Goal: Task Accomplishment & Management: Manage account settings

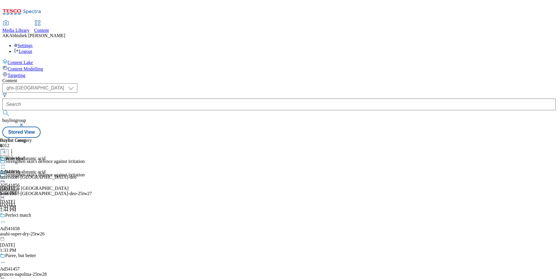
select select "ghs-uk"
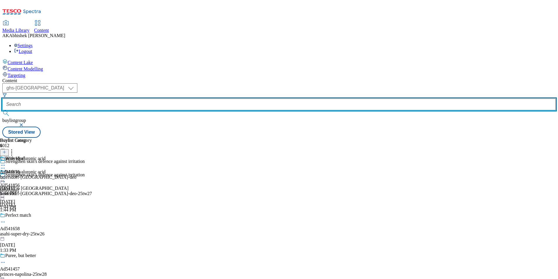
drag, startPoint x: 143, startPoint y: 40, endPoint x: 155, endPoint y: 41, distance: 12.0
click at [143, 98] on input "text" at bounding box center [279, 104] width 554 height 12
click at [2, 110] on button "submit" at bounding box center [6, 113] width 8 height 6
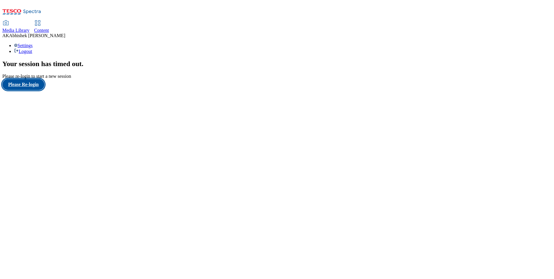
drag, startPoint x: 45, startPoint y: 171, endPoint x: 51, endPoint y: 170, distance: 5.6
click at [44, 90] on button "Please Re-login" at bounding box center [23, 84] width 42 height 11
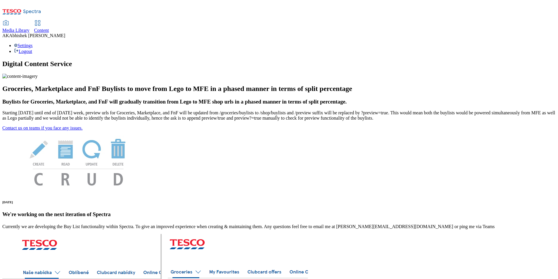
click at [49, 28] on span "Content" at bounding box center [41, 30] width 15 height 5
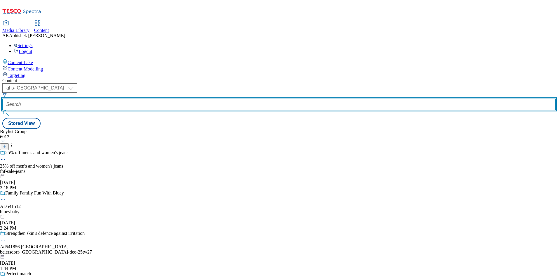
click at [140, 98] on input "text" at bounding box center [279, 104] width 554 height 12
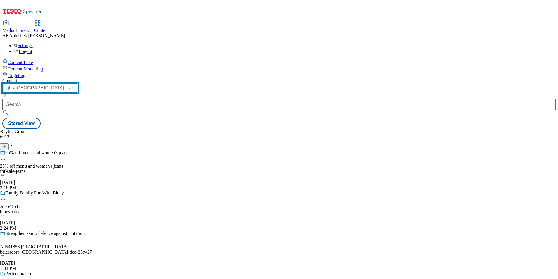
click at [77, 83] on select "ghs-roi ghs-uk" at bounding box center [39, 87] width 75 height 9
select select "ghs-roi"
click at [76, 83] on select "ghs-roi ghs-uk" at bounding box center [39, 87] width 75 height 9
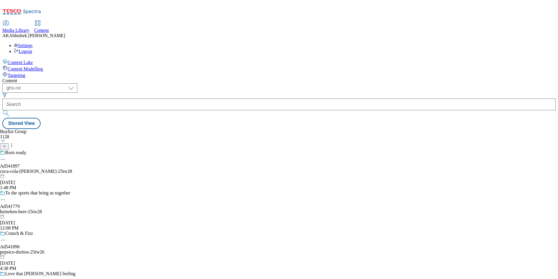
click at [6, 144] on icon at bounding box center [4, 146] width 4 height 4
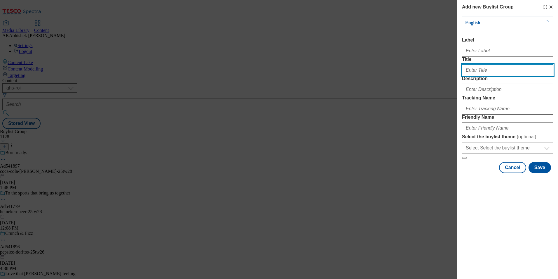
click at [481, 76] on input "Title" at bounding box center [507, 70] width 91 height 12
paste input "541912"
type input "Ad541912"
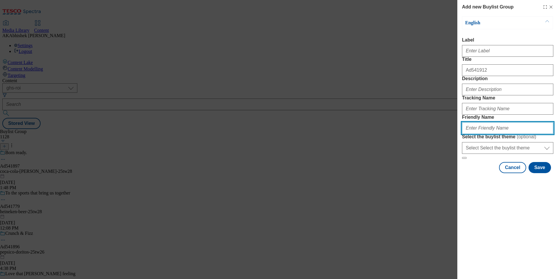
click at [488, 134] on input "Friendly Name" at bounding box center [507, 128] width 91 height 12
type input "DH_A"
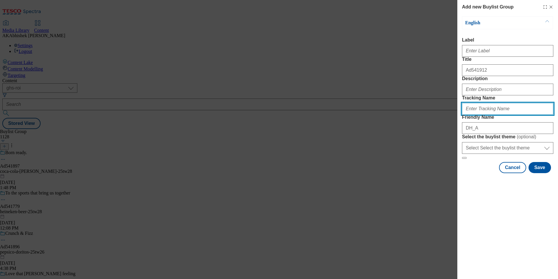
click at [480, 114] on input "Tracking Name" at bounding box center [507, 109] width 91 height 12
paste input "541912"
type input "DH_AD541912"
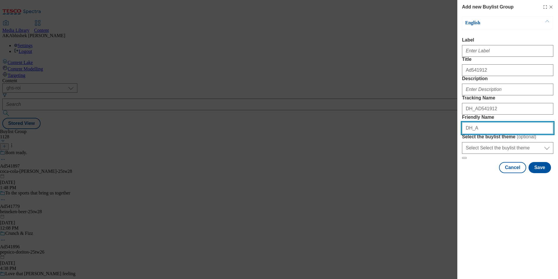
click at [476, 134] on input "DH_A" at bounding box center [507, 128] width 91 height 12
drag, startPoint x: 491, startPoint y: 169, endPoint x: 393, endPoint y: 167, distance: 98.2
click at [393, 167] on div "Add new Buylist Group English Label Title Ad541912 Description Tracking Name DH…" at bounding box center [279, 139] width 558 height 279
paste input "Keelings"
click at [483, 134] on input "keelings-begu-25tw" at bounding box center [507, 128] width 91 height 12
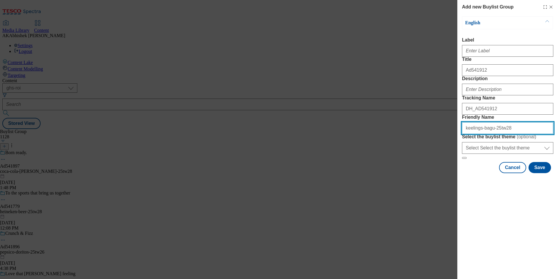
type input "keelings-bagu-25tw28"
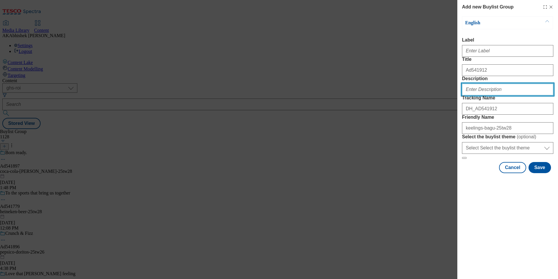
drag, startPoint x: 490, startPoint y: 115, endPoint x: 493, endPoint y: 114, distance: 3.1
click at [490, 95] on input "Description" at bounding box center [507, 90] width 91 height 12
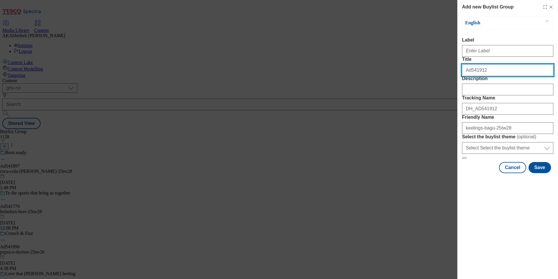
click at [481, 76] on input "Ad541912" at bounding box center [507, 70] width 91 height 12
drag, startPoint x: 497, startPoint y: 82, endPoint x: 436, endPoint y: 81, distance: 61.0
click at [438, 81] on div "Add new Buylist Group English Label Title Ad541912 Description Tracking Name DH…" at bounding box center [279, 139] width 558 height 279
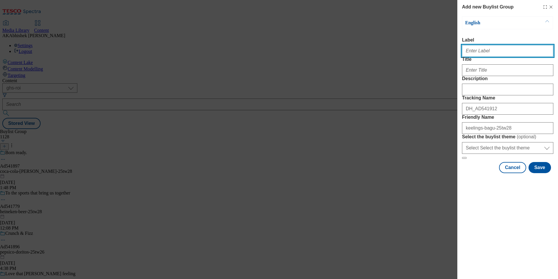
click at [490, 57] on input "Label" at bounding box center [507, 51] width 91 height 12
paste input "Ad541912"
type input "Ad541912"
click at [490, 75] on div "Modal" at bounding box center [507, 69] width 91 height 14
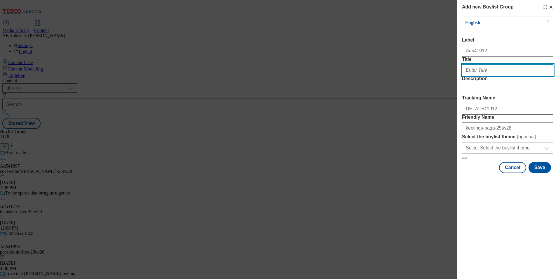
click at [495, 76] on input "Title" at bounding box center [507, 70] width 91 height 12
type input "To win a trip to the home of Bagu in Velencia"
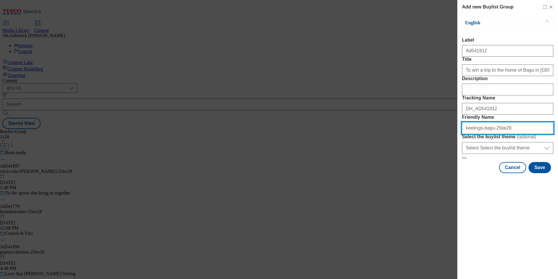
drag, startPoint x: 523, startPoint y: 169, endPoint x: 301, endPoint y: 171, distance: 221.4
click at [315, 171] on div "Add new Buylist Group English Label Ad541912 Title To win a trip to the home of…" at bounding box center [279, 139] width 558 height 279
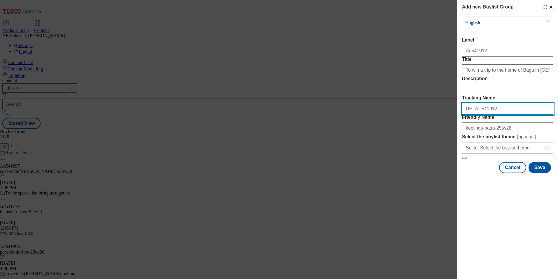
drag, startPoint x: 510, startPoint y: 140, endPoint x: 394, endPoint y: 150, distance: 116.4
click at [377, 143] on div "Add new Buylist Group English Label Ad541912 Title To win a trip to the home of…" at bounding box center [279, 139] width 558 height 279
click at [535, 173] on button "Save" at bounding box center [540, 167] width 22 height 11
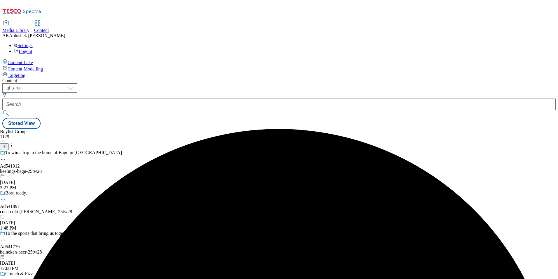
click at [6, 144] on icon at bounding box center [4, 146] width 4 height 4
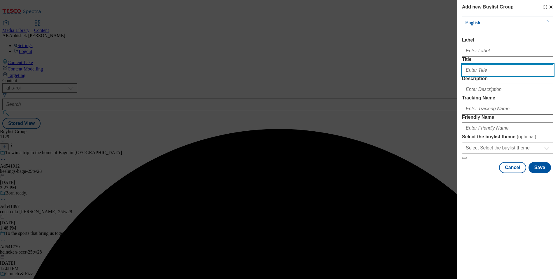
click at [482, 76] on input "Title" at bounding box center [507, 70] width 91 height 12
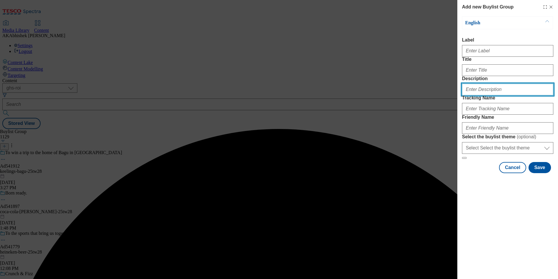
click at [482, 95] on input "Description" at bounding box center [507, 90] width 91 height 12
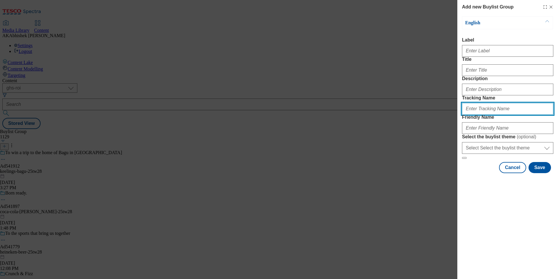
click at [486, 114] on input "Tracking Name" at bounding box center [507, 109] width 91 height 12
click at [523, 173] on button "Cancel" at bounding box center [512, 167] width 27 height 11
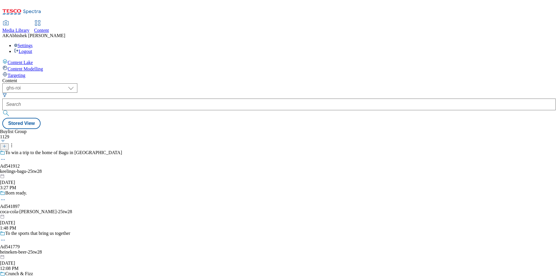
click at [122, 169] on div "keelings-bagu-25tw28" at bounding box center [61, 171] width 122 height 5
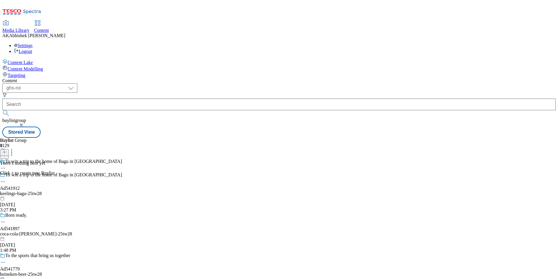
click at [6, 152] on line at bounding box center [4, 152] width 3 height 0
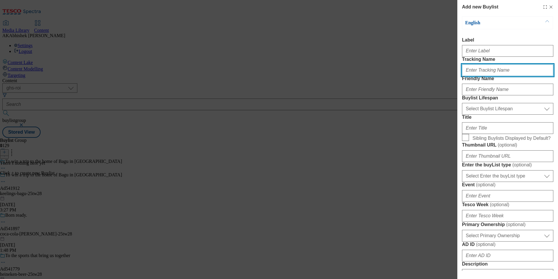
click at [490, 76] on input "Tracking Name" at bounding box center [507, 70] width 91 height 12
paste input "DH_AD541912"
click at [477, 76] on input "DH_AD541912" at bounding box center [507, 70] width 91 height 12
type input "DH_AD541912"
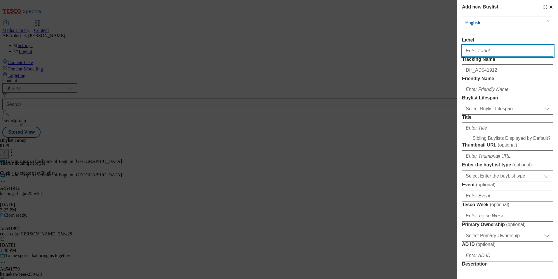
click at [485, 57] on input "Label" at bounding box center [507, 51] width 91 height 12
paste input "541912"
type input "Ad541912"
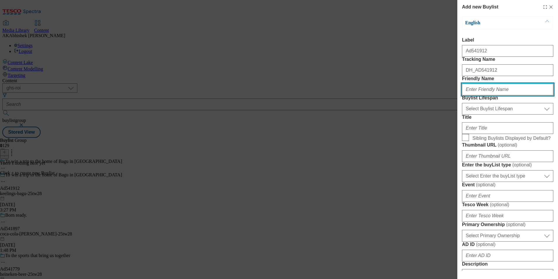
click at [485, 95] on input "Friendly Name" at bounding box center [507, 90] width 91 height 12
paste input "keelings"
type input "keelings"
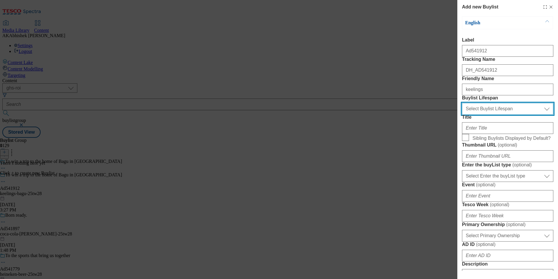
drag, startPoint x: 486, startPoint y: 138, endPoint x: 501, endPoint y: 144, distance: 16.3
click at [486, 114] on select "Select Buylist Lifespan evergreen seasonal tactical" at bounding box center [507, 109] width 91 height 12
select select "tactical"
click at [462, 114] on select "Select Buylist Lifespan evergreen seasonal tactical" at bounding box center [507, 109] width 91 height 12
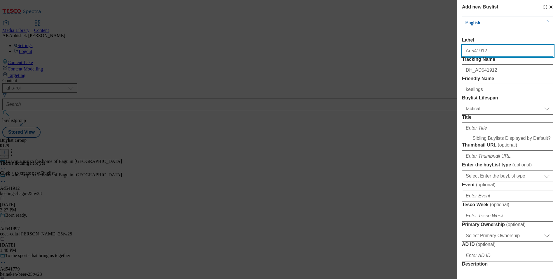
drag, startPoint x: 470, startPoint y: 54, endPoint x: 507, endPoint y: 54, distance: 36.8
click at [507, 54] on input "Ad541912" at bounding box center [507, 51] width 91 height 12
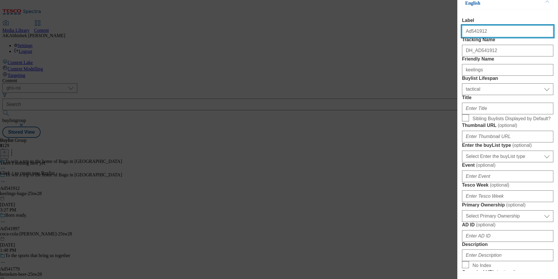
scroll to position [58, 0]
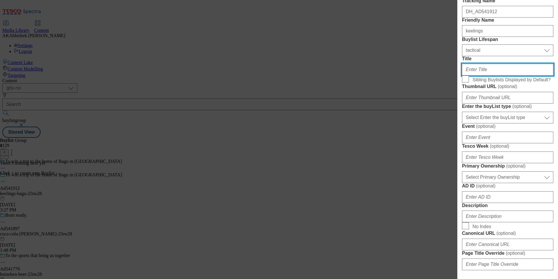
click at [473, 75] on input "Title" at bounding box center [507, 70] width 91 height 12
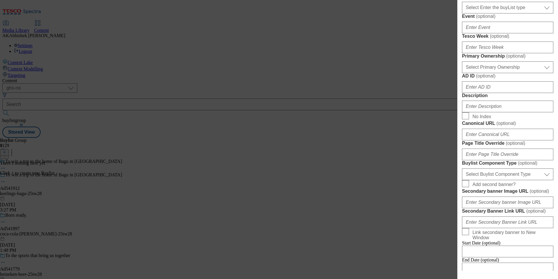
scroll to position [204, 0]
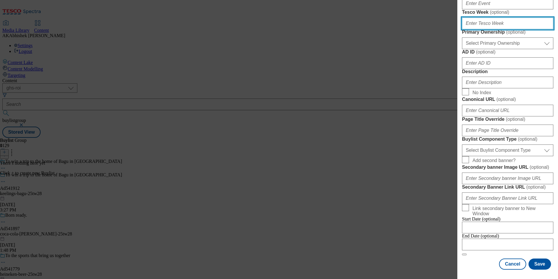
drag, startPoint x: 483, startPoint y: 102, endPoint x: 504, endPoint y: 102, distance: 21.3
click at [482, 29] on input "Tesco Week ( optional )" at bounding box center [507, 24] width 91 height 12
type input "28"
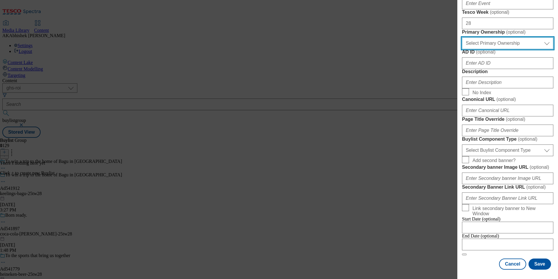
click at [506, 49] on select "Select Primary Ownership tesco dunnhumby" at bounding box center [507, 43] width 91 height 12
select select "dunnhumby"
click at [462, 49] on select "Select Primary Ownership tesco dunnhumby" at bounding box center [507, 43] width 91 height 12
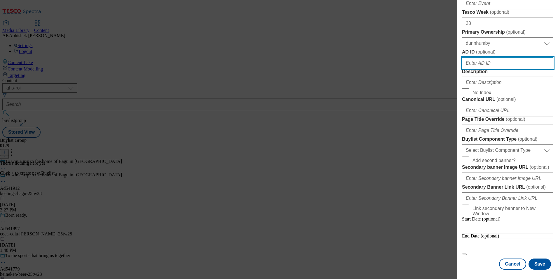
click at [500, 69] on input "AD ID ( optional )" at bounding box center [507, 63] width 91 height 12
paste input "541912"
type input "541912"
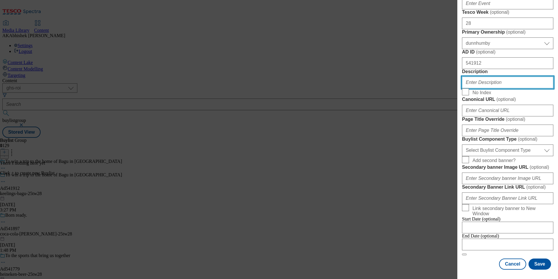
click at [482, 88] on input "Description" at bounding box center [507, 83] width 91 height 12
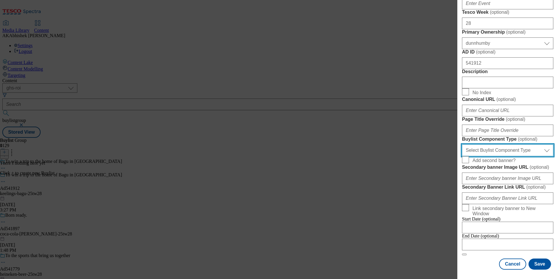
click at [493, 144] on select "Select Buylist Component Type Banner Competition Header Meal" at bounding box center [507, 150] width 91 height 12
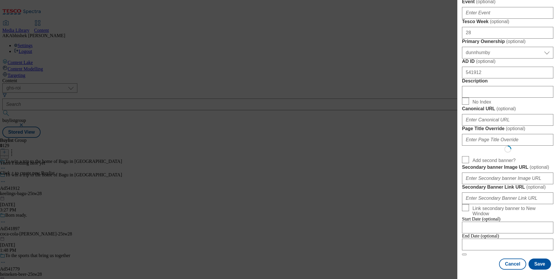
select select "Banner"
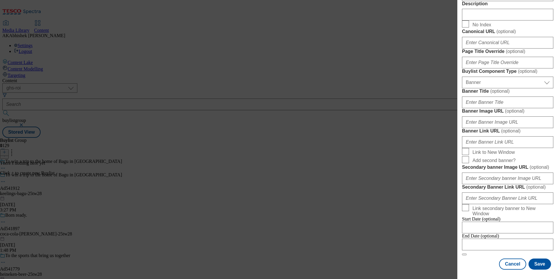
scroll to position [509, 0]
click at [524, 239] on input "Modal" at bounding box center [507, 244] width 91 height 12
select select "2025"
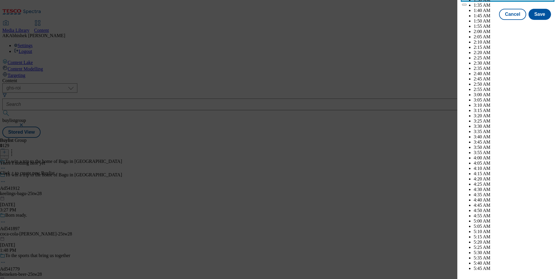
scroll to position [1995, 0]
select select "November"
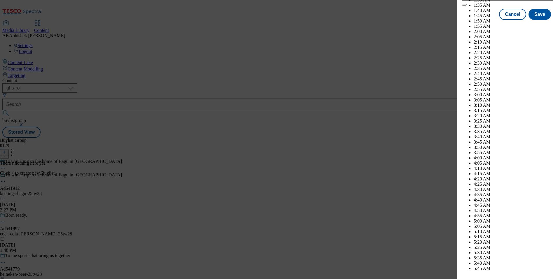
click at [543, 25] on button "Save" at bounding box center [540, 19] width 22 height 11
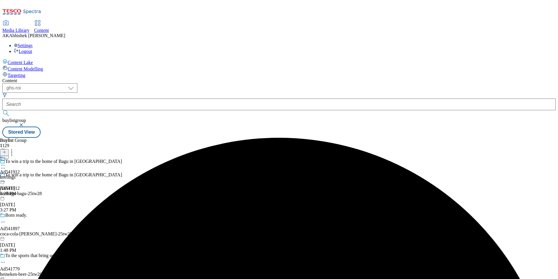
click at [20, 174] on div "keelings" at bounding box center [10, 176] width 20 height 5
click at [6, 150] on icon at bounding box center [4, 152] width 4 height 4
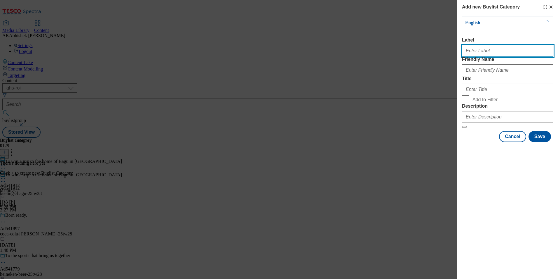
click at [487, 55] on input "Label" at bounding box center [507, 51] width 91 height 12
paste input "541912"
type input "Ad541912"
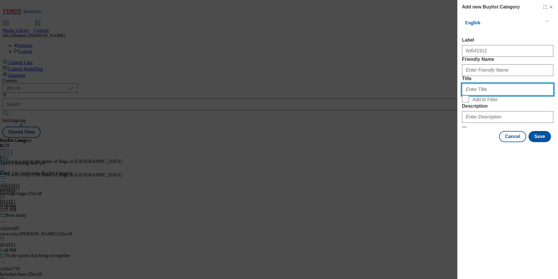
click at [484, 95] on input "Title" at bounding box center [507, 90] width 91 height 12
paste input "keelings-bagu"
type input "keelings-bagu"
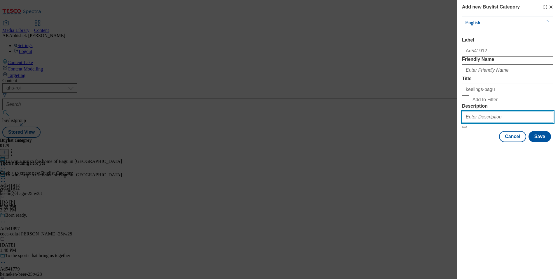
click at [494, 123] on input "Description" at bounding box center [507, 117] width 91 height 12
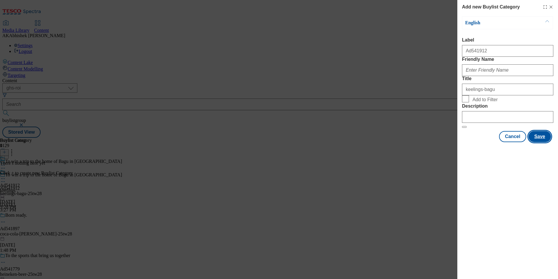
click at [545, 142] on button "Save" at bounding box center [540, 136] width 22 height 11
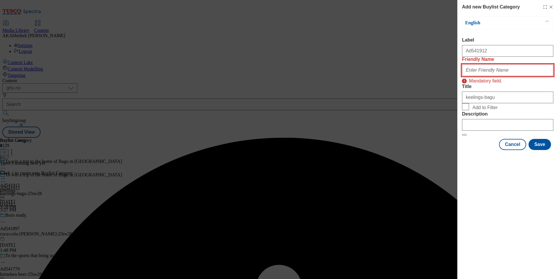
click at [499, 76] on input "Friendly Name" at bounding box center [507, 70] width 91 height 12
paste input "keelings-bagu"
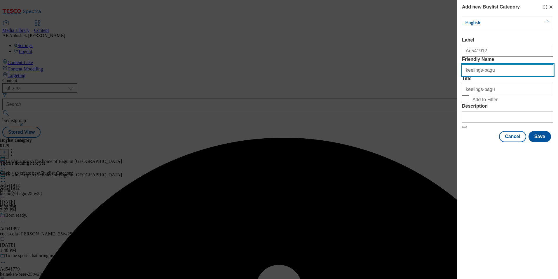
type input "keelings-bagu"
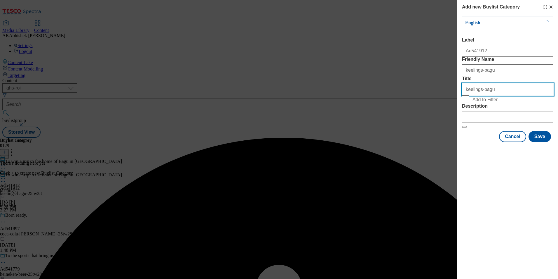
drag, startPoint x: 479, startPoint y: 111, endPoint x: 513, endPoint y: 112, distance: 33.9
click at [513, 95] on input "keelings-bagu" at bounding box center [507, 90] width 91 height 12
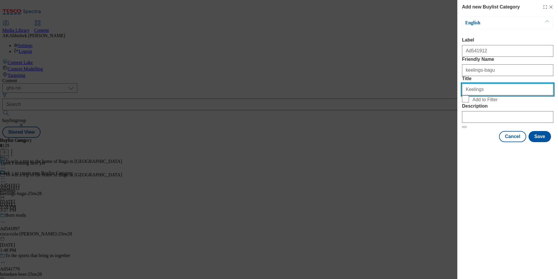
type input "Keelings"
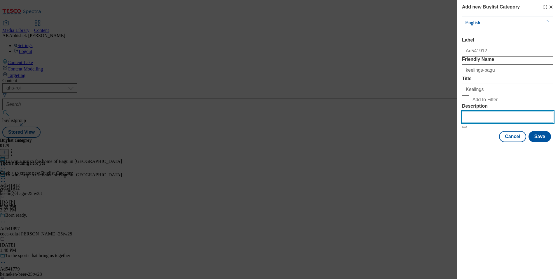
drag, startPoint x: 492, startPoint y: 155, endPoint x: 510, endPoint y: 156, distance: 17.5
click at [492, 123] on input "Description" at bounding box center [507, 117] width 91 height 12
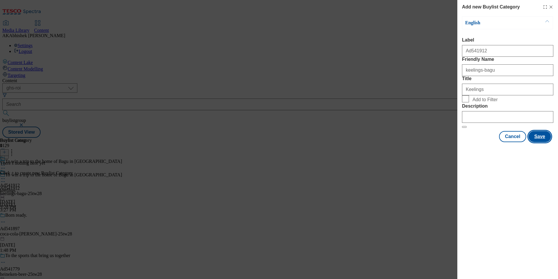
click at [546, 142] on button "Save" at bounding box center [540, 136] width 22 height 11
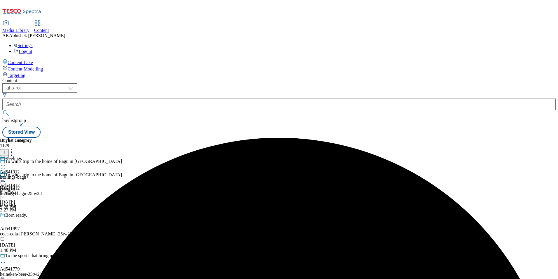
click at [32, 174] on div "keelings-bagu" at bounding box center [16, 176] width 32 height 5
click at [9, 149] on button at bounding box center [4, 152] width 9 height 7
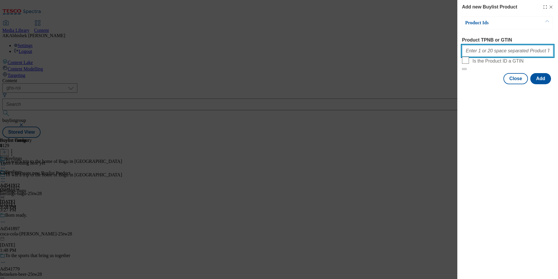
click at [512, 56] on input "Product TPNB or GTIN" at bounding box center [507, 51] width 91 height 12
paste input "87877592 93548593 90722679 89964635 91179807 89972873"
type input "87877592 93548593 90722679 89964635 91179807 89972873"
click at [543, 84] on button "Add" at bounding box center [541, 78] width 21 height 11
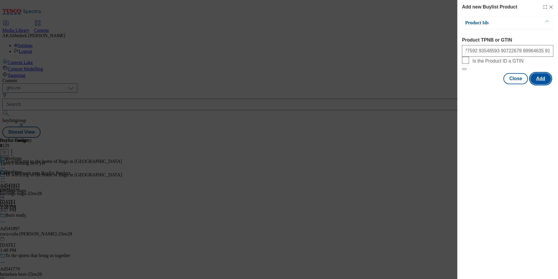
scroll to position [0, 0]
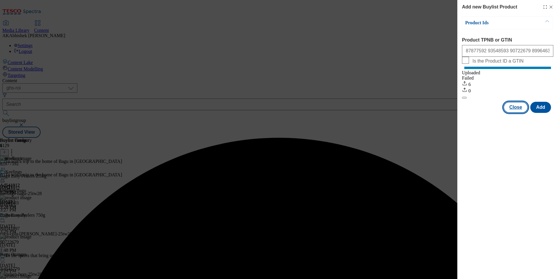
click at [515, 113] on button "Close" at bounding box center [516, 107] width 25 height 11
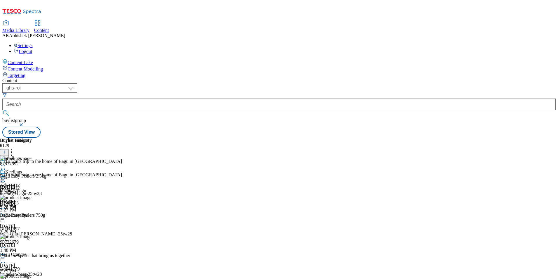
click at [6, 176] on icon at bounding box center [3, 179] width 6 height 6
click at [32, 216] on span "Preview" at bounding box center [25, 218] width 14 height 4
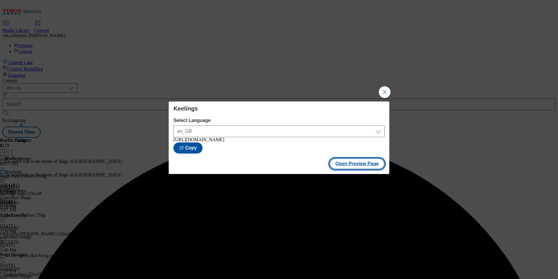
click at [368, 162] on button "Open Preview Page" at bounding box center [357, 163] width 55 height 11
click at [386, 89] on button "Close Modal" at bounding box center [385, 92] width 12 height 12
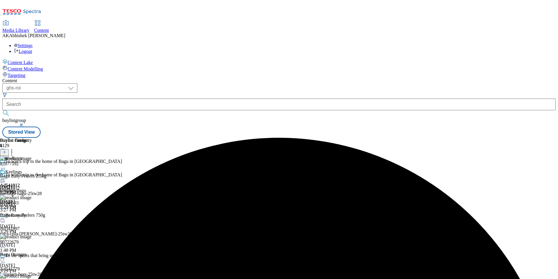
click at [6, 176] on icon at bounding box center [3, 179] width 6 height 6
click at [31, 236] on span "Publish" at bounding box center [24, 238] width 13 height 4
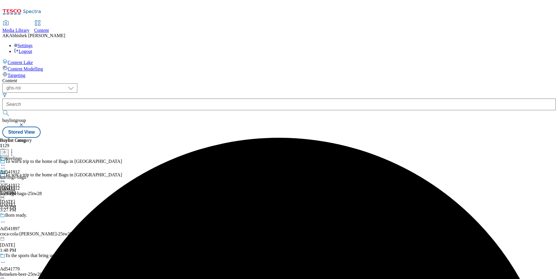
click at [6, 178] on icon at bounding box center [3, 181] width 6 height 6
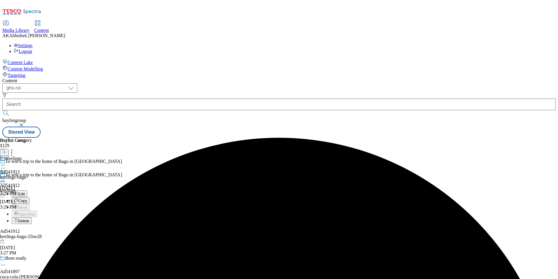
click at [25, 192] on span "Edit" at bounding box center [21, 194] width 7 height 4
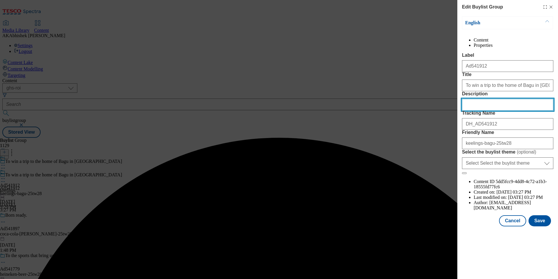
click at [487, 110] on input "Description" at bounding box center [507, 105] width 91 height 12
paste input "Bagu Naturally Sweet Easy Peelers 2.3Kg"
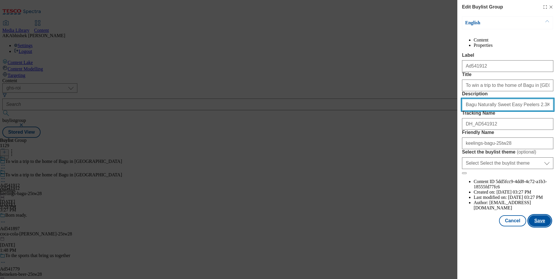
type input "Bagu Naturally Sweet Easy Peelers 2.3Kg"
click at [544, 226] on button "Save" at bounding box center [540, 220] width 22 height 11
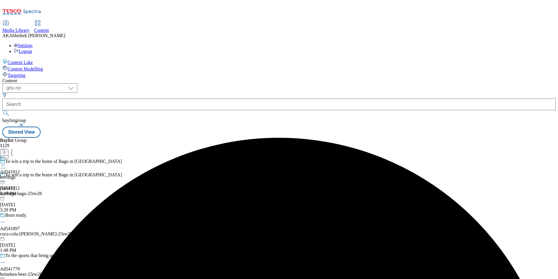
click at [6, 162] on icon at bounding box center [3, 165] width 6 height 6
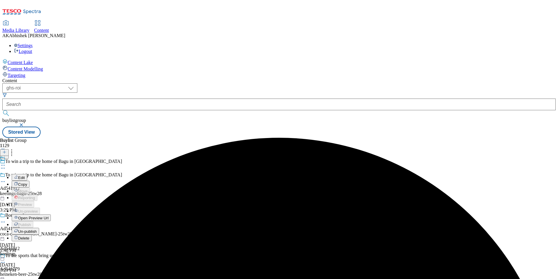
click at [25, 175] on span "Edit" at bounding box center [21, 177] width 7 height 4
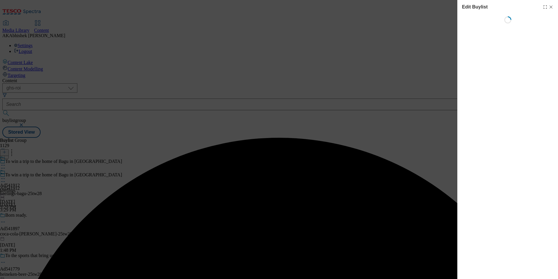
select select "tactical"
select select "dunnhumby"
select select "Banner"
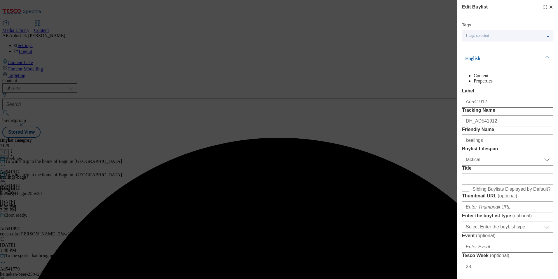
drag, startPoint x: 491, startPoint y: 237, endPoint x: 490, endPoint y: 234, distance: 3.1
click at [490, 185] on div "Modal" at bounding box center [507, 178] width 91 height 14
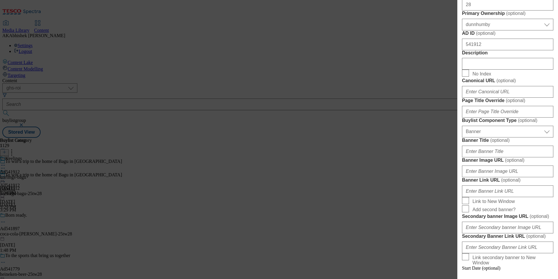
scroll to position [263, 0]
click at [496, 68] on input "Description" at bounding box center [507, 63] width 91 height 12
paste input "Bagu Naturally Sweet Easy Peelers 2.3Kg"
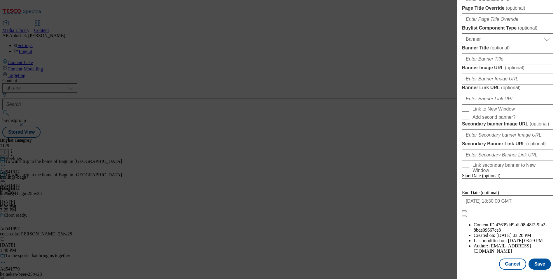
scroll to position [571, 0]
type input "Bagu Naturally Sweet Easy Peelers 2.3Kg"
click at [541, 263] on button "Save" at bounding box center [540, 263] width 22 height 11
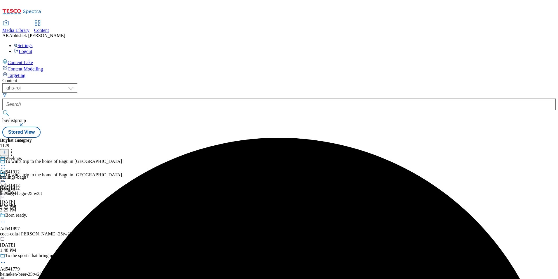
click at [6, 162] on icon at bounding box center [3, 165] width 6 height 6
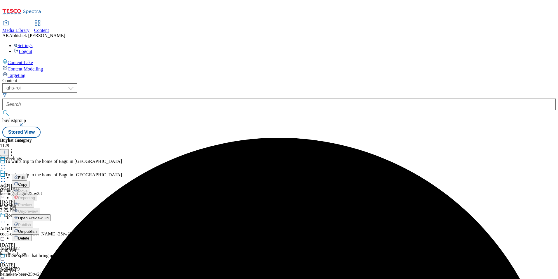
click at [25, 175] on span "Edit" at bounding box center [21, 177] width 7 height 4
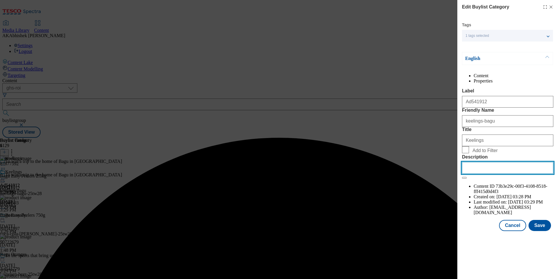
click at [499, 173] on input "Description" at bounding box center [507, 168] width 91 height 12
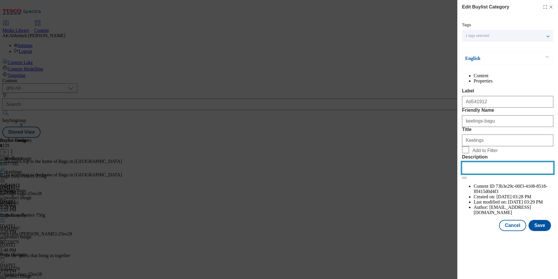
paste input "Bagu Naturally Sweet Easy Peelers 2.3Kg"
type input "Bagu Naturally Sweet Easy Peelers 2.3Kg"
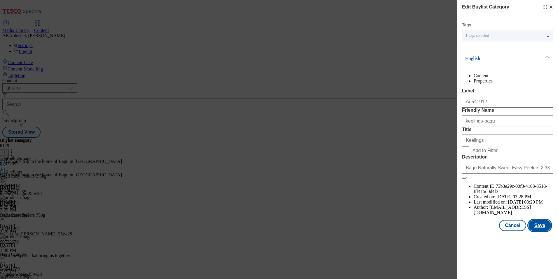
click at [537, 231] on button "Save" at bounding box center [540, 225] width 22 height 11
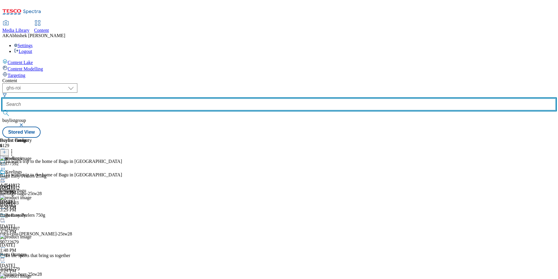
click at [136, 98] on input "text" at bounding box center [279, 104] width 554 height 12
click at [2, 110] on button "submit" at bounding box center [6, 113] width 8 height 6
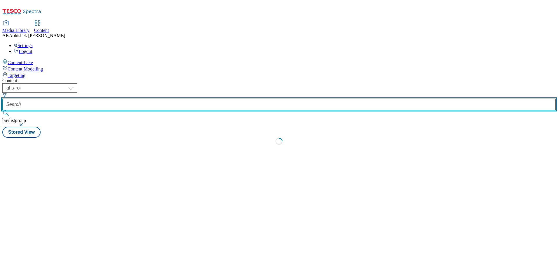
click at [2, 110] on button "submit" at bounding box center [6, 113] width 8 height 6
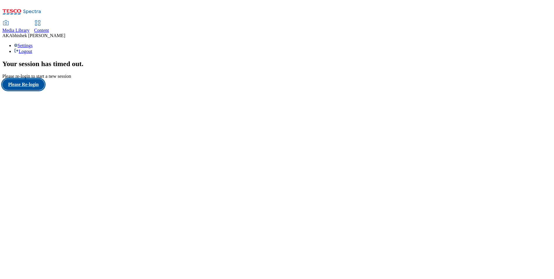
click at [29, 90] on button "Please Re-login" at bounding box center [23, 84] width 42 height 11
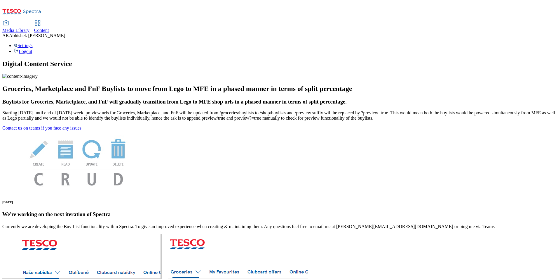
click at [49, 28] on span "Content" at bounding box center [41, 30] width 15 height 5
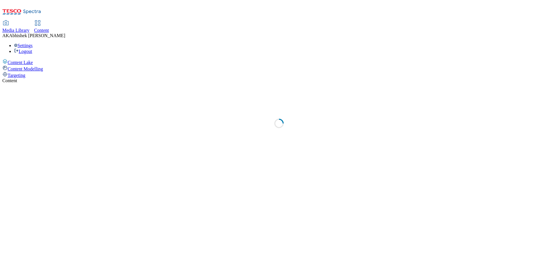
select select "ghs-[GEOGRAPHIC_DATA]"
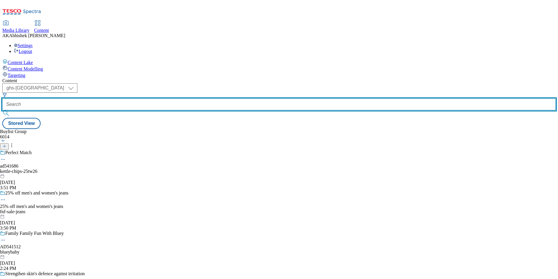
click at [140, 98] on input "text" at bounding box center [279, 104] width 554 height 12
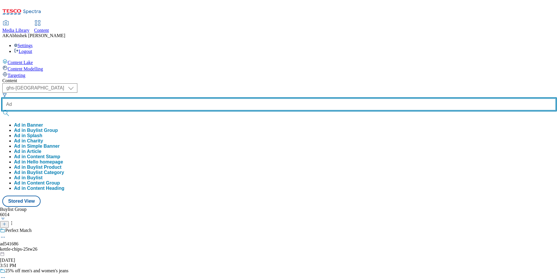
paste input "540560"
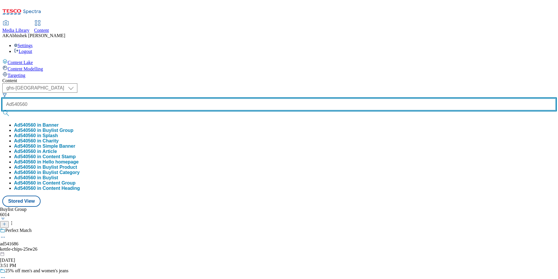
type input "Ad540560"
click at [2, 110] on button "submit" at bounding box center [6, 113] width 8 height 6
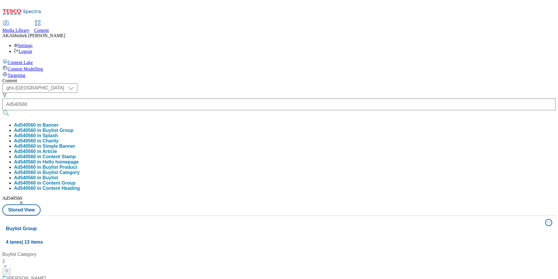
click at [225, 78] on div "Content" at bounding box center [279, 80] width 554 height 5
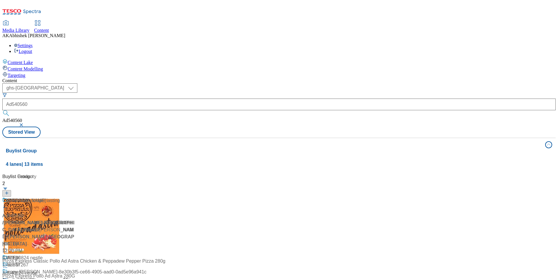
click at [75, 197] on div "Ad540560 / [PERSON_NAME]-[GEOGRAPHIC_DATA]-25tw13 / [PERSON_NAME] [DATE] 4:47 PM" at bounding box center [38, 229] width 73 height 64
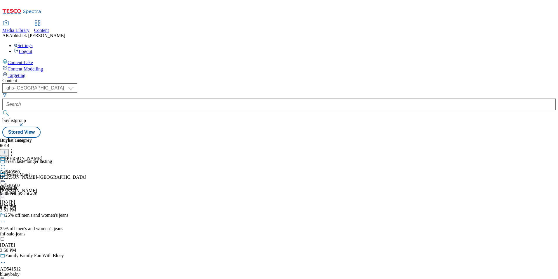
click at [4, 168] on circle at bounding box center [3, 168] width 1 height 1
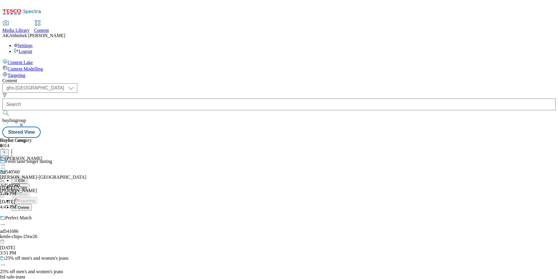
click at [27, 185] on span "Copy" at bounding box center [22, 187] width 9 height 4
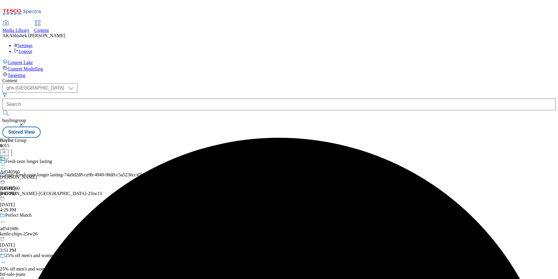
click at [5, 168] on circle at bounding box center [4, 168] width 1 height 1
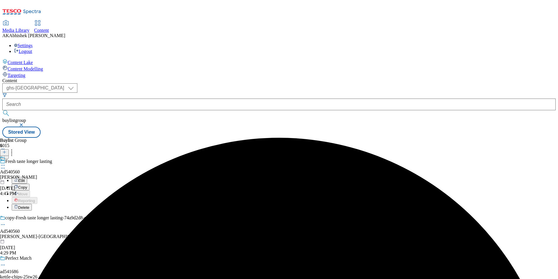
click at [25, 178] on span "Edit" at bounding box center [21, 180] width 7 height 4
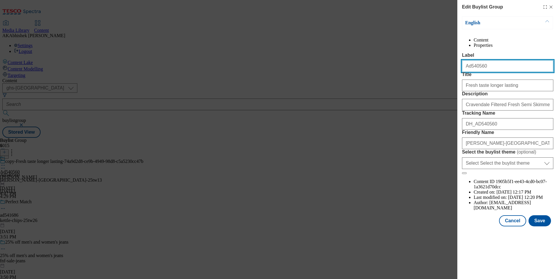
drag, startPoint x: 470, startPoint y: 78, endPoint x: 515, endPoint y: 80, distance: 44.7
click at [511, 72] on input "Ad540560" at bounding box center [507, 66] width 91 height 12
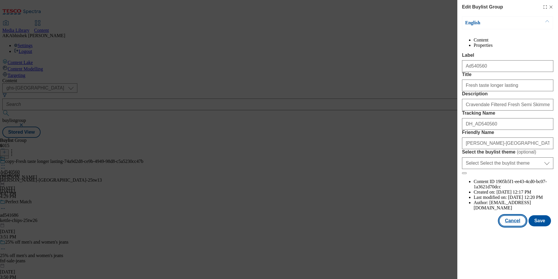
click at [522, 226] on button "Cancel" at bounding box center [512, 220] width 27 height 11
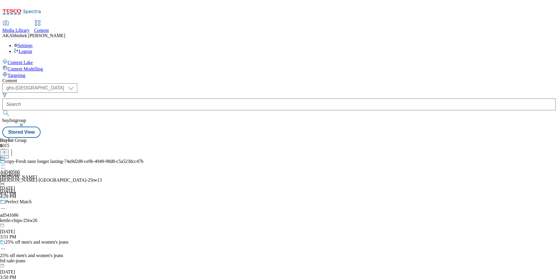
click at [6, 165] on icon at bounding box center [3, 168] width 6 height 6
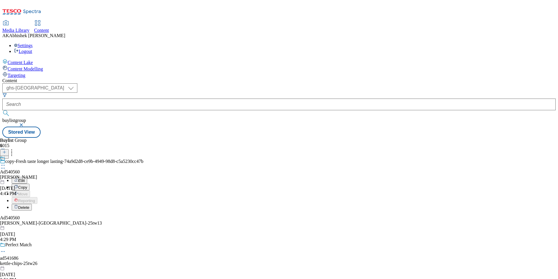
click at [25, 178] on span "Edit" at bounding box center [21, 180] width 7 height 4
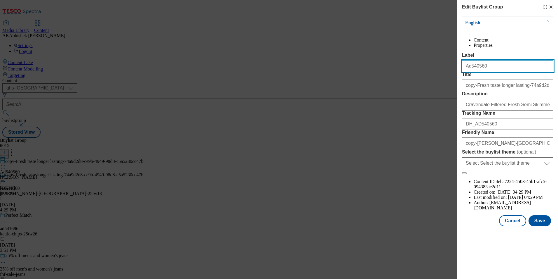
drag, startPoint x: 470, startPoint y: 79, endPoint x: 502, endPoint y: 83, distance: 33.0
click at [497, 72] on input "Ad540560" at bounding box center [507, 66] width 91 height 12
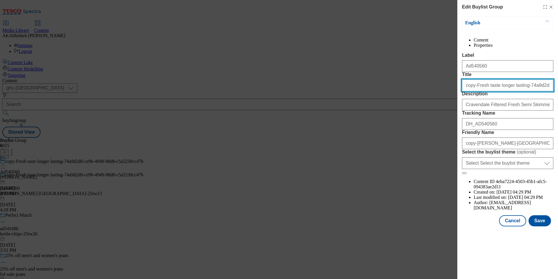
click at [475, 91] on input "copy-Fresh taste longer lasting-74a9d2d8-ce9b-4949-98d8-c5a5230cc47b" at bounding box center [507, 85] width 91 height 12
click at [505, 91] on input "Fresh taste longer lasting-74a9d2d8-ce9b-4949-98d8-c5a5230cc47b" at bounding box center [507, 85] width 91 height 12
type input "Fresh taste longer lasting"
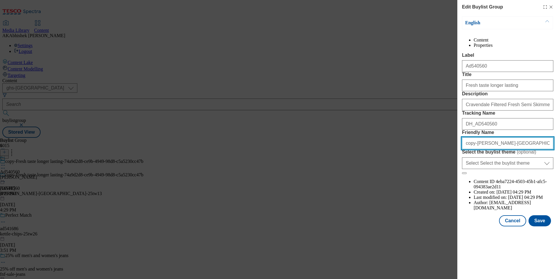
click at [475, 149] on input "copy-[PERSON_NAME]-[GEOGRAPHIC_DATA]-25tw13-3e0e8807-5a55-4e01-87fa-e10297bc9580" at bounding box center [507, 143] width 91 height 12
drag, startPoint x: 501, startPoint y: 196, endPoint x: 558, endPoint y: 199, distance: 57.4
click at [558, 140] on html "Icons icon_account icon_add icon_backward_link icon_basket icon_benefits icon_c…" at bounding box center [279, 70] width 558 height 140
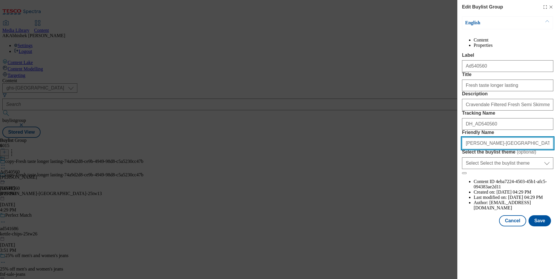
type input "[PERSON_NAME]-[GEOGRAPHIC_DATA]-25tw28"
click at [543, 226] on button "Save" at bounding box center [540, 220] width 22 height 11
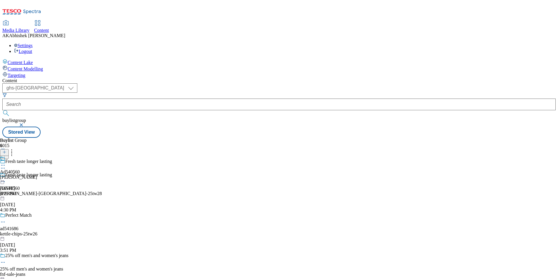
click at [102, 212] on div "Perfect Match ad541686 kettle-chips-25tw26 [DATE] 3:51 PM" at bounding box center [51, 232] width 102 height 40
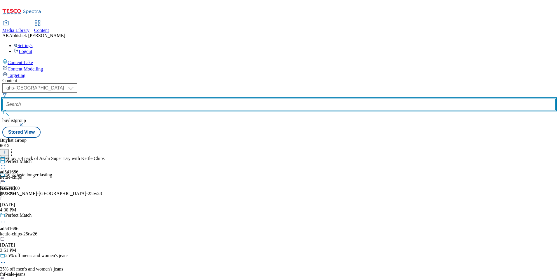
click at [136, 98] on input "text" at bounding box center [279, 104] width 554 height 12
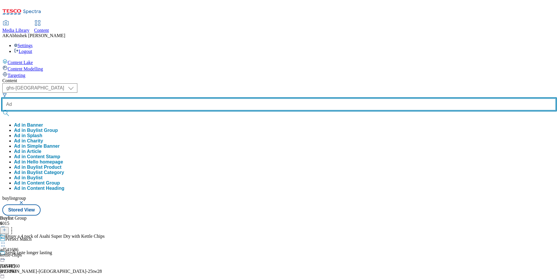
paste input "copy-"
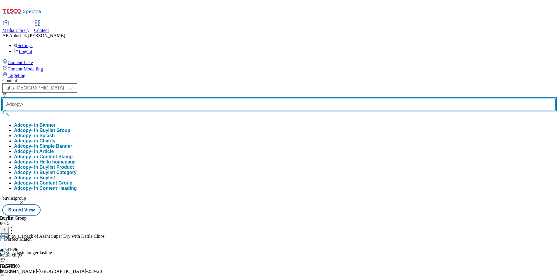
click at [2, 110] on button "submit" at bounding box center [6, 113] width 8 height 6
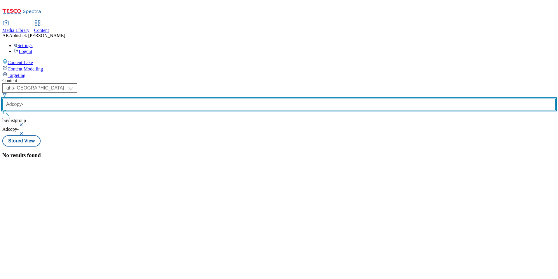
drag, startPoint x: 130, startPoint y: 46, endPoint x: 245, endPoint y: 53, distance: 115.3
click at [236, 78] on div "Content ( optional ) ghs-roi ghs-[GEOGRAPHIC_DATA] ghs-uk Adcopy- buylistgroup …" at bounding box center [279, 118] width 554 height 80
paste input "541385"
type input "Ad541385"
click at [2, 110] on button "submit" at bounding box center [6, 113] width 8 height 6
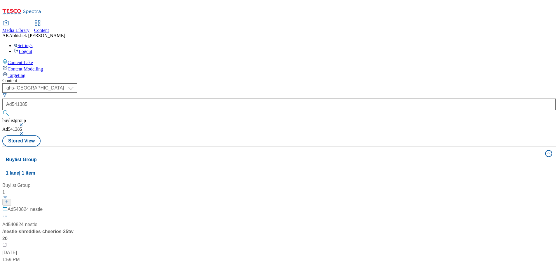
click at [75, 206] on div "Ad540824 nestle" at bounding box center [38, 213] width 73 height 15
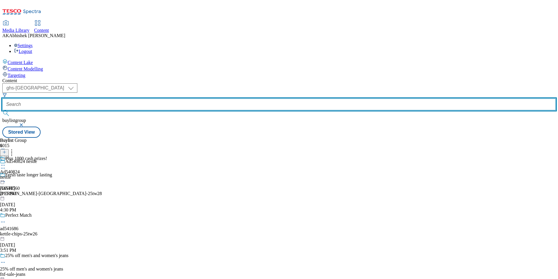
click at [140, 98] on input "text" at bounding box center [279, 104] width 554 height 12
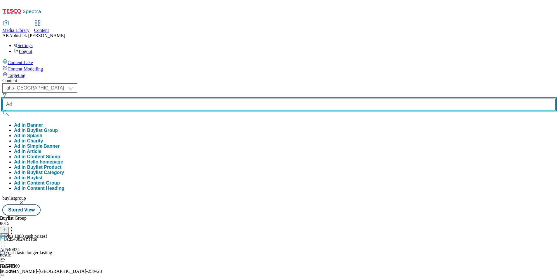
paste input "541385"
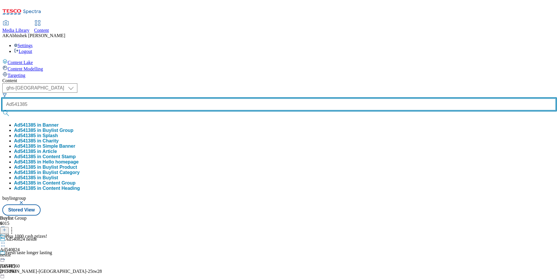
click at [2, 110] on button "submit" at bounding box center [6, 113] width 8 height 6
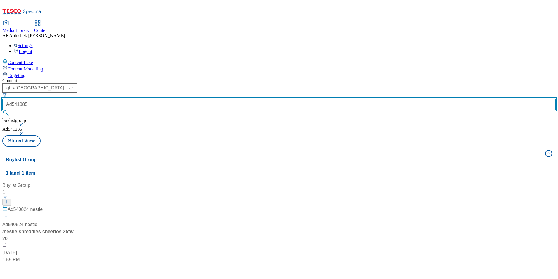
drag, startPoint x: 131, startPoint y: 45, endPoint x: 119, endPoint y: 45, distance: 11.7
click at [119, 93] on div "Ad541385" at bounding box center [279, 105] width 554 height 25
click at [2, 110] on button "submit" at bounding box center [6, 113] width 8 height 6
drag, startPoint x: 147, startPoint y: 45, endPoint x: 118, endPoint y: 44, distance: 29.0
click at [118, 93] on form "Ad54060" at bounding box center [279, 105] width 554 height 25
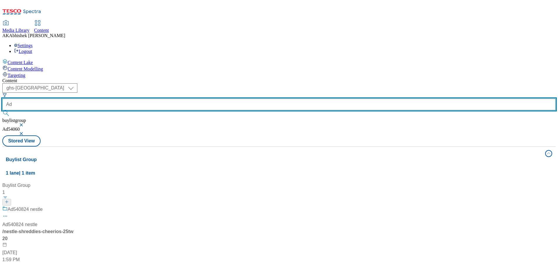
paste input "540560"
type input "Ad540560"
click at [2, 110] on button "submit" at bounding box center [6, 113] width 8 height 6
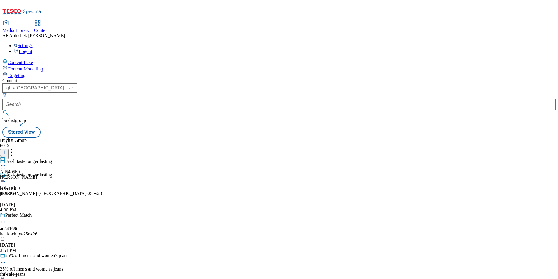
click at [6, 178] on icon at bounding box center [3, 181] width 6 height 6
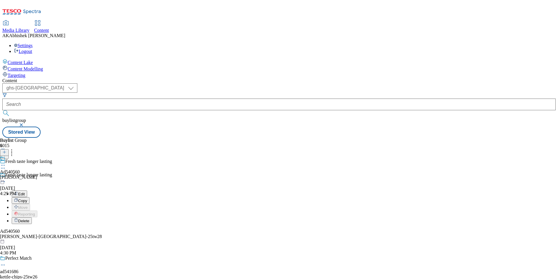
click at [25, 192] on span "Edit" at bounding box center [21, 194] width 7 height 4
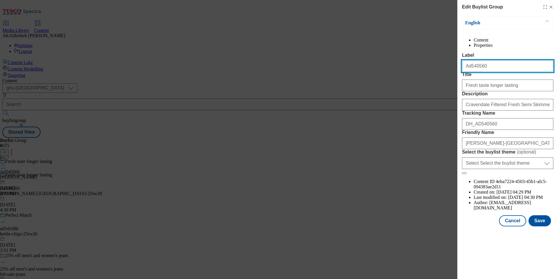
drag, startPoint x: 471, startPoint y: 79, endPoint x: 496, endPoint y: 80, distance: 25.4
click at [496, 72] on input "Ad540560" at bounding box center [507, 66] width 91 height 12
click at [471, 72] on input "Ad540560" at bounding box center [507, 66] width 91 height 12
paste input "1385"
type input "Ad541385"
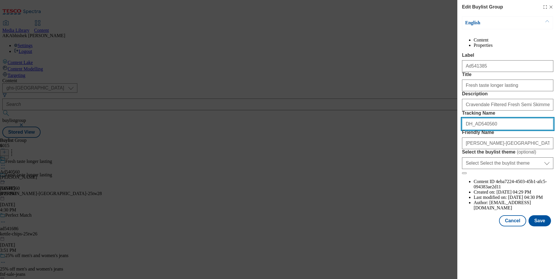
click at [490, 130] on input "DH_AD540560" at bounding box center [507, 124] width 91 height 12
drag, startPoint x: 475, startPoint y: 166, endPoint x: 488, endPoint y: 166, distance: 12.9
click at [475, 130] on input "DH_AD540560" at bounding box center [507, 124] width 91 height 12
click at [476, 130] on input "DH_AD540560" at bounding box center [507, 124] width 91 height 12
paste input "1385"
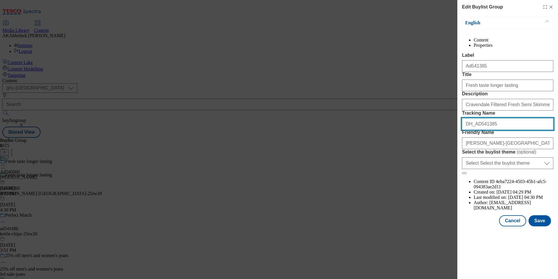
type input "DH_AD541385"
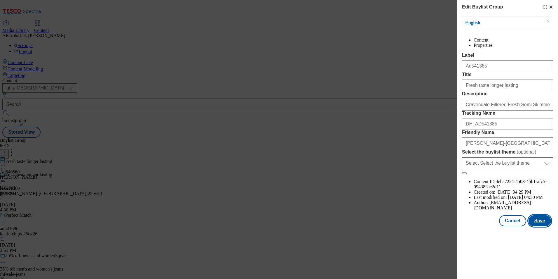
click at [537, 226] on button "Save" at bounding box center [540, 220] width 22 height 11
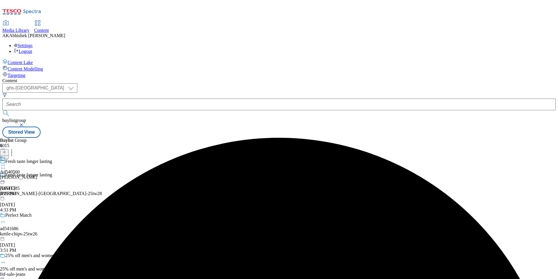
click at [6, 162] on icon at bounding box center [3, 165] width 6 height 6
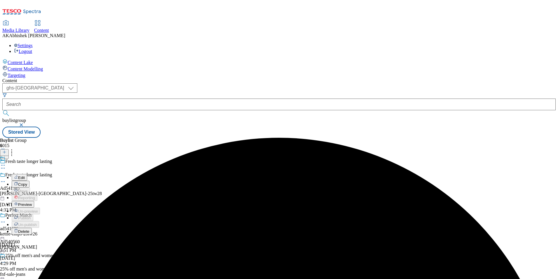
click at [27, 174] on button "Edit" at bounding box center [19, 177] width 15 height 7
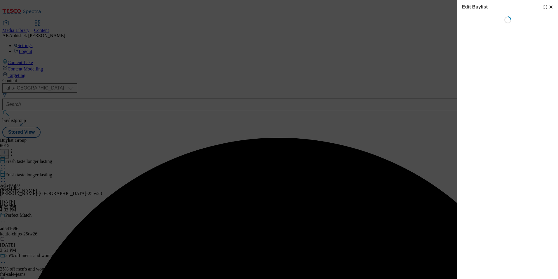
select select "tactical"
select select "supplier funded short term 1-3 weeks"
select select "dunnhumby"
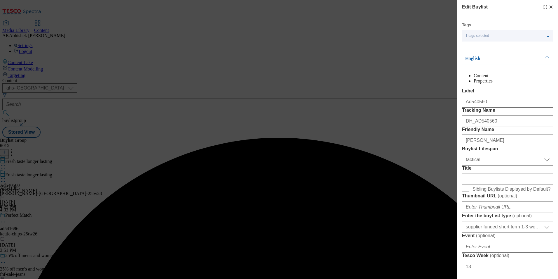
select select "Banner"
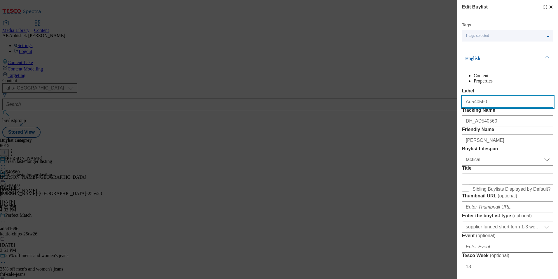
drag, startPoint x: 470, startPoint y: 115, endPoint x: 502, endPoint y: 116, distance: 32.1
click at [502, 107] on input "Ad540560" at bounding box center [507, 102] width 91 height 12
paste input "1385"
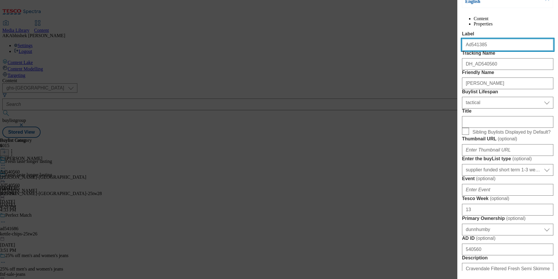
scroll to position [58, 0]
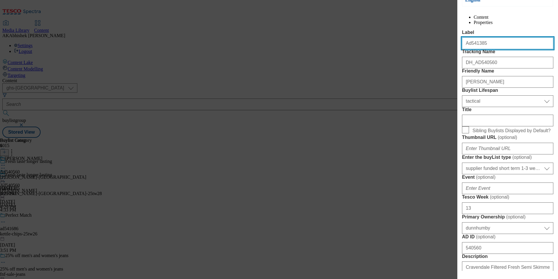
type input "Ad541385"
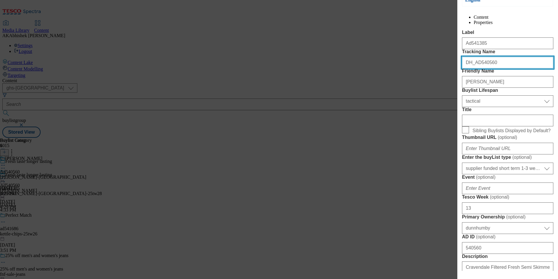
drag, startPoint x: 477, startPoint y: 85, endPoint x: 523, endPoint y: 85, distance: 46.4
click at [523, 68] on input "DH_AD540560" at bounding box center [507, 63] width 91 height 12
paste input "1385"
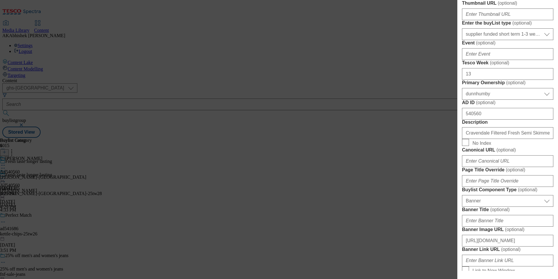
scroll to position [204, 0]
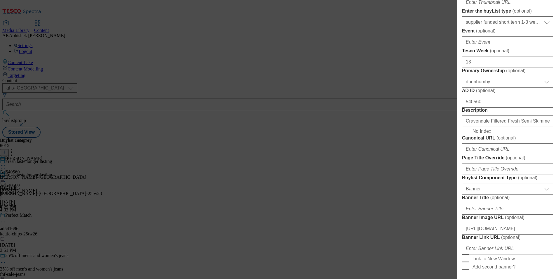
type input "DH_AD541385"
drag, startPoint x: 488, startPoint y: 157, endPoint x: 421, endPoint y: 152, distance: 66.8
click at [421, 152] on div "Edit Buylist Tags 1 tags selected buylist English Content Properties Label Ad54…" at bounding box center [279, 139] width 558 height 279
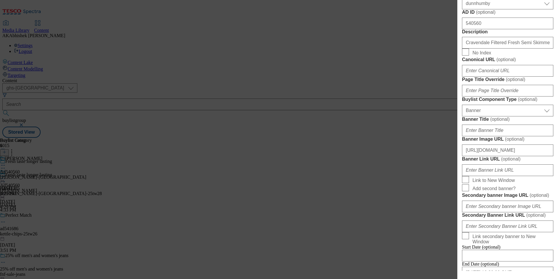
scroll to position [292, 0]
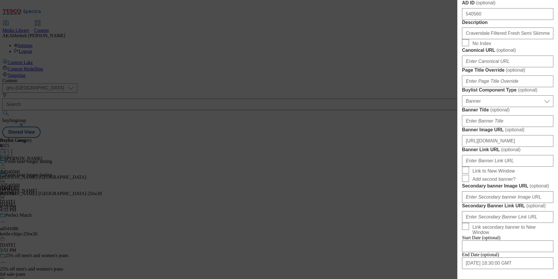
type input "28"
drag, startPoint x: 483, startPoint y: 131, endPoint x: 466, endPoint y: 129, distance: 17.7
click at [466, 20] on input "540560" at bounding box center [507, 14] width 91 height 12
paste input "1385"
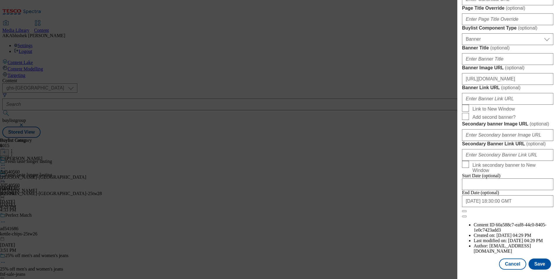
scroll to position [571, 0]
type input "541385"
click at [532, 207] on input "[DATE] 18:30:00 GMT" at bounding box center [507, 201] width 91 height 12
select select "2025"
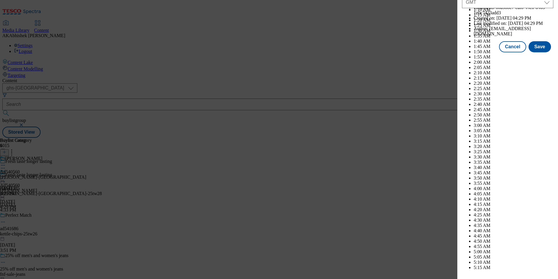
scroll to position [2396, 0]
select select "November"
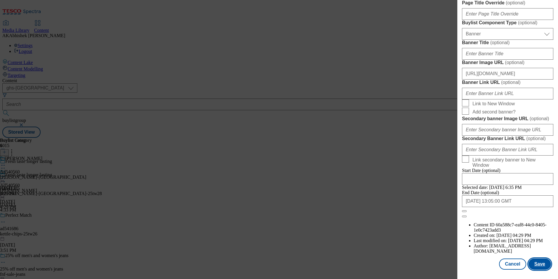
click at [539, 262] on button "Save" at bounding box center [540, 263] width 22 height 11
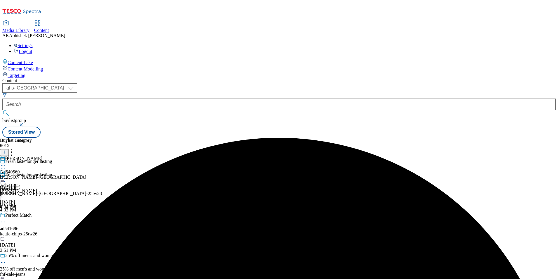
click at [5, 165] on circle at bounding box center [4, 165] width 1 height 1
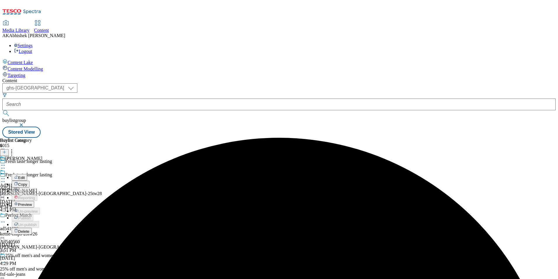
click at [25, 175] on span "Edit" at bounding box center [21, 177] width 7 height 4
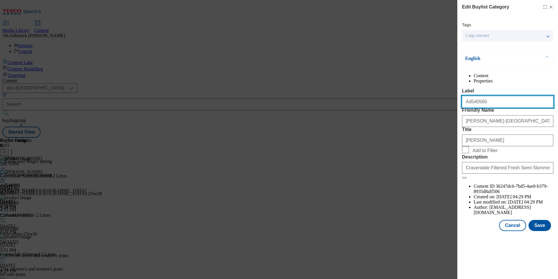
drag, startPoint x: 470, startPoint y: 114, endPoint x: 512, endPoint y: 114, distance: 41.8
click at [512, 107] on input "Ad540560" at bounding box center [507, 102] width 91 height 12
paste input "1385"
type input "Ad541385"
click at [542, 232] on div "Edit Buylist Category Tags 1 tags selected buylist category English Content Pro…" at bounding box center [508, 116] width 101 height 232
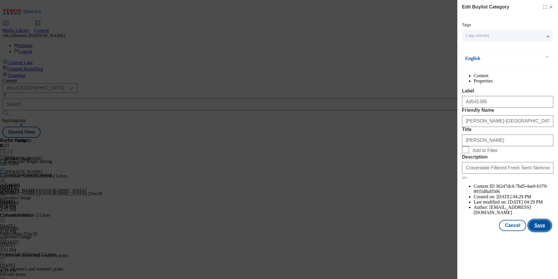
click at [541, 231] on button "Save" at bounding box center [540, 225] width 22 height 11
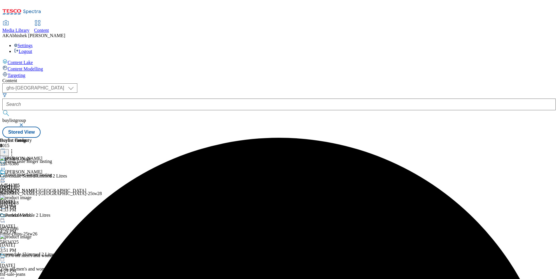
drag, startPoint x: 367, startPoint y: 179, endPoint x: 358, endPoint y: 175, distance: 9.1
click at [86, 179] on div "[PERSON_NAME] Ad541385 [PERSON_NAME]-[GEOGRAPHIC_DATA] [DATE] 4:34 PM" at bounding box center [43, 189] width 86 height 40
click at [15, 148] on icon at bounding box center [12, 151] width 6 height 6
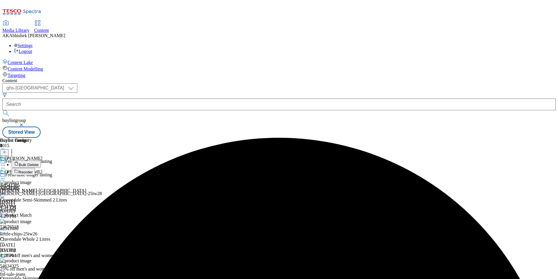
click at [39, 162] on span "Bulk Delete" at bounding box center [29, 164] width 20 height 4
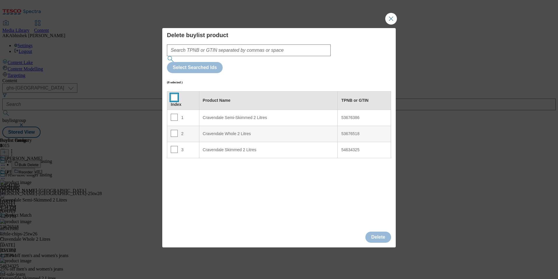
click at [173, 94] on input "Modal" at bounding box center [174, 97] width 7 height 7
checkbox input "true"
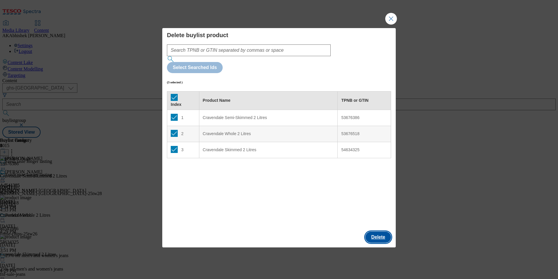
click at [377, 231] on button "Delete" at bounding box center [379, 236] width 26 height 11
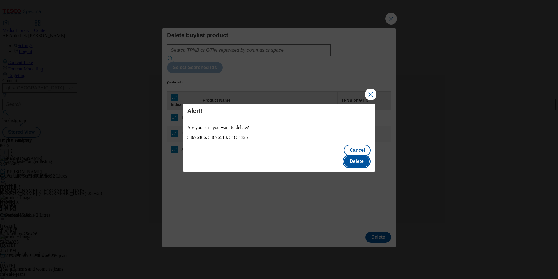
click at [362, 156] on button "Delete" at bounding box center [357, 161] width 26 height 11
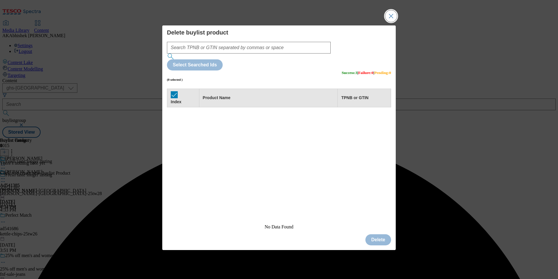
click at [392, 22] on button "Close Modal" at bounding box center [392, 16] width 12 height 12
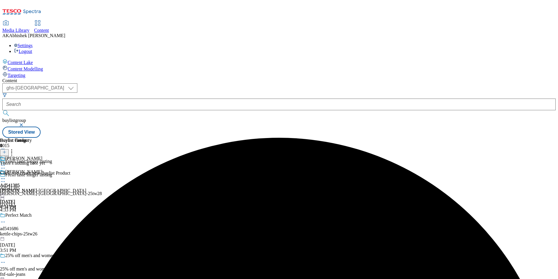
click at [4, 150] on line at bounding box center [4, 151] width 0 height 3
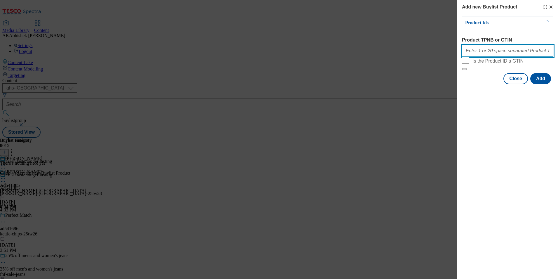
click at [482, 53] on input "Product TPNB or GTIN" at bounding box center [507, 51] width 91 height 12
paste input "53676386 53676518 54634325"
type input "53676386 53676518 54634325"
click at [546, 84] on button "Add" at bounding box center [541, 78] width 21 height 11
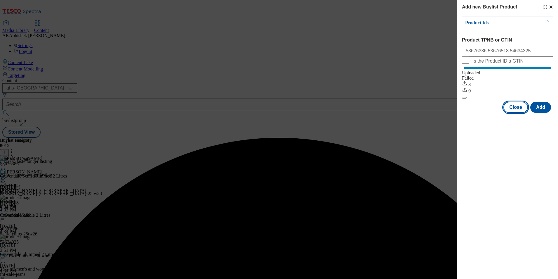
click at [518, 113] on button "Close" at bounding box center [516, 107] width 25 height 11
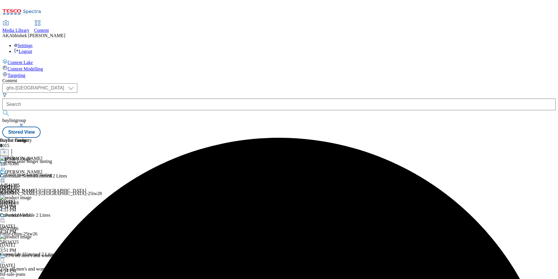
click at [6, 176] on icon at bounding box center [3, 179] width 6 height 6
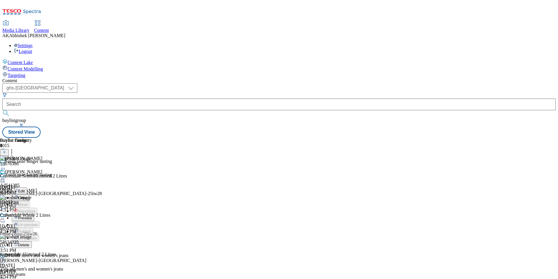
click at [32, 216] on span "Preview" at bounding box center [25, 218] width 14 height 4
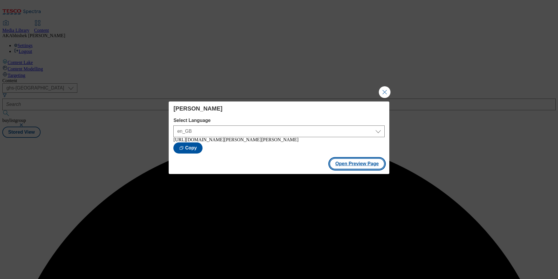
click at [355, 169] on button "Open Preview Page" at bounding box center [357, 163] width 55 height 11
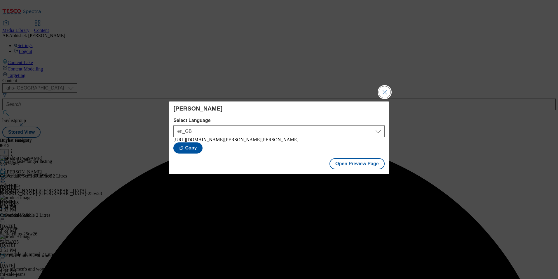
click at [384, 90] on button "Close Modal" at bounding box center [385, 92] width 12 height 12
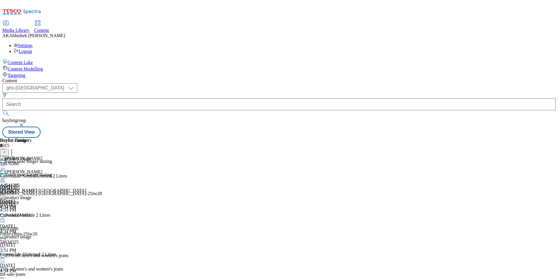
click at [102, 172] on div "Fresh taste longer lasting Ad541385 [PERSON_NAME]-[GEOGRAPHIC_DATA]-25tw28 [DAT…" at bounding box center [51, 192] width 102 height 40
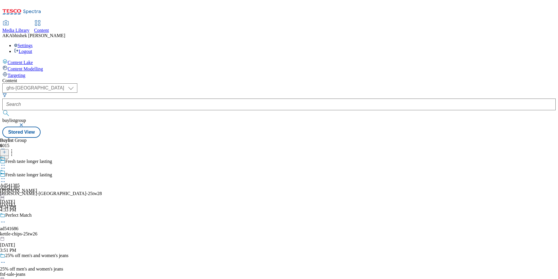
click at [6, 178] on icon at bounding box center [3, 181] width 6 height 6
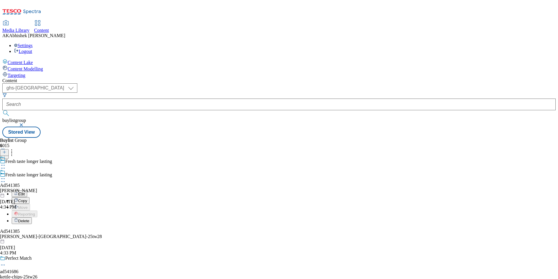
click at [25, 192] on span "Edit" at bounding box center [21, 194] width 7 height 4
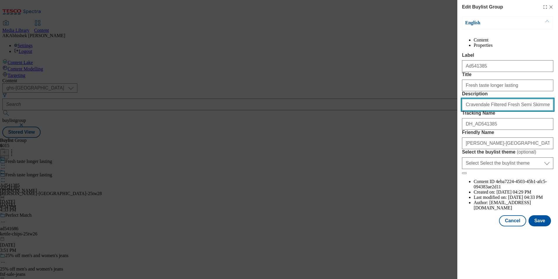
click at [497, 110] on input "Cravendale Filtered Fresh Semi Skimmed Milk 2L Fresher for Longer" at bounding box center [507, 105] width 91 height 12
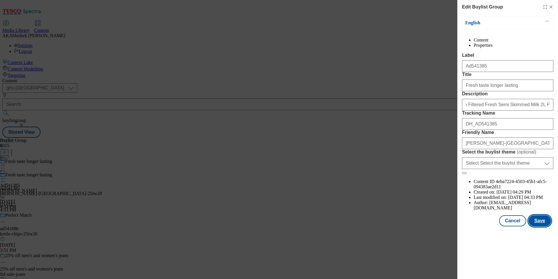
click at [538, 226] on button "Save" at bounding box center [540, 220] width 22 height 11
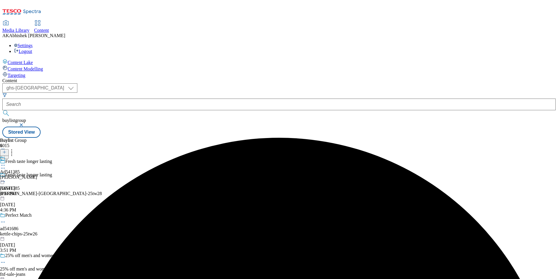
click at [6, 162] on icon at bounding box center [3, 165] width 6 height 6
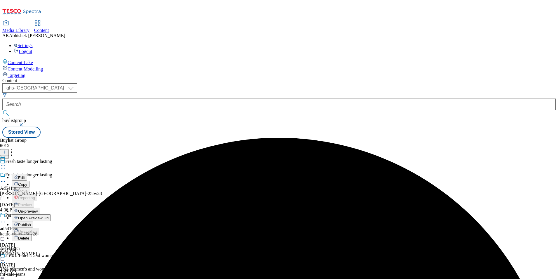
click at [25, 175] on span "Edit" at bounding box center [21, 177] width 7 height 4
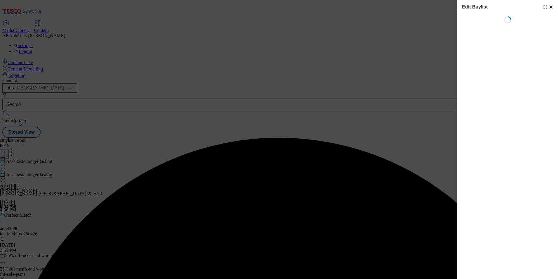
select select "tactical"
select select "supplier funded short term 1-3 weeks"
select select "dunnhumby"
select select "Banner"
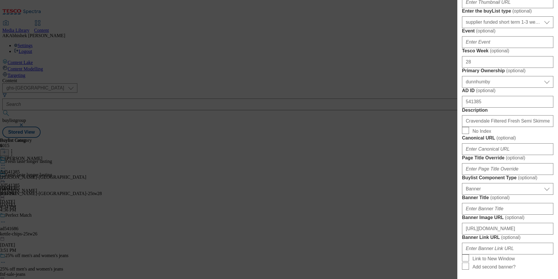
scroll to position [263, 0]
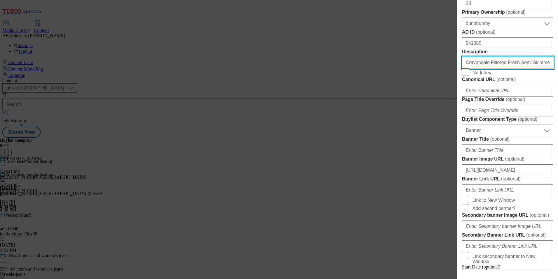
drag, startPoint x: 500, startPoint y: 190, endPoint x: 525, endPoint y: 193, distance: 24.7
click at [500, 68] on input "Cravendale Filtered Fresh Semi Skimmed Milk 2L Fresher for Longer" at bounding box center [507, 63] width 91 height 12
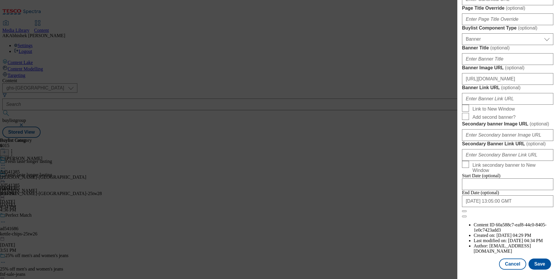
scroll to position [571, 0]
click at [537, 265] on button "Save" at bounding box center [540, 263] width 22 height 11
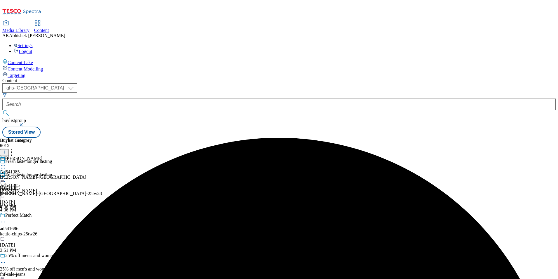
click at [6, 162] on icon at bounding box center [3, 165] width 6 height 6
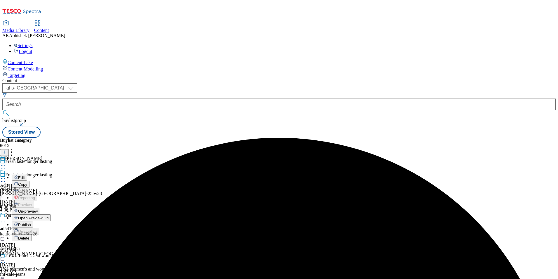
click at [25, 175] on span "Edit" at bounding box center [21, 177] width 7 height 4
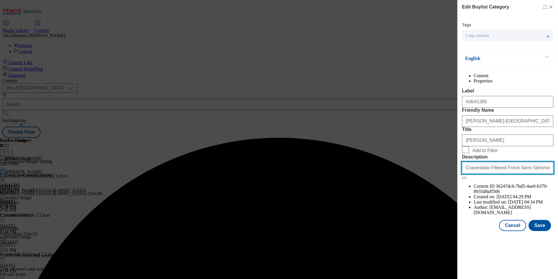
click at [506, 173] on input "Cravendale Filtered Fresh Semi Skimmed Milk 2L Fresher for Longer" at bounding box center [507, 168] width 91 height 12
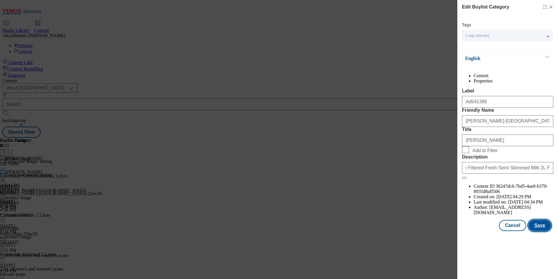
click at [544, 231] on button "Save" at bounding box center [540, 225] width 22 height 11
